Goal: Find specific page/section: Find specific page/section

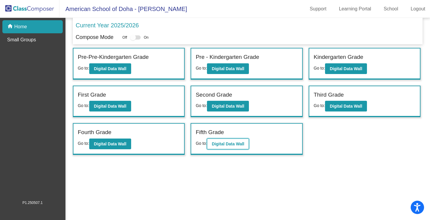
click at [218, 147] on button "Digital Data Wall" at bounding box center [228, 143] width 42 height 11
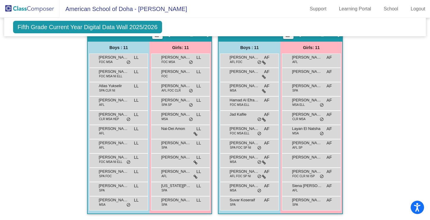
scroll to position [615, 0]
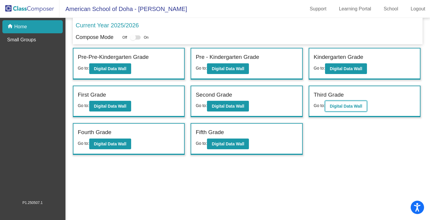
click at [343, 108] on b "Digital Data Wall" at bounding box center [345, 106] width 32 height 5
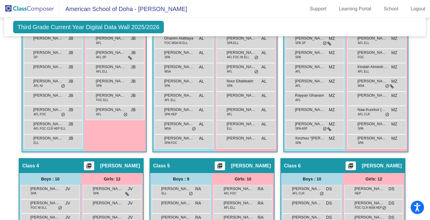
scroll to position [102, 0]
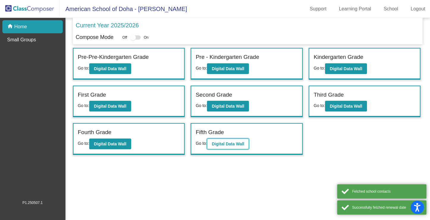
click at [220, 143] on b "Digital Data Wall" at bounding box center [228, 143] width 32 height 5
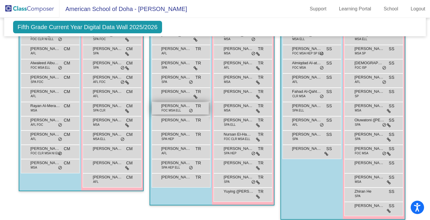
scroll to position [400, 0]
